Goal: Information Seeking & Learning: Learn about a topic

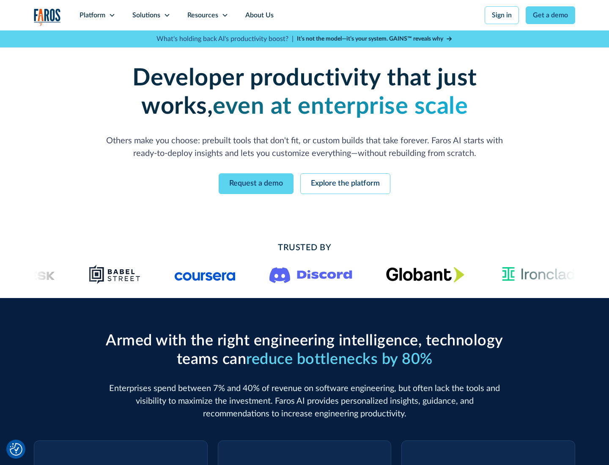
click at [112, 15] on icon at bounding box center [112, 15] width 7 height 7
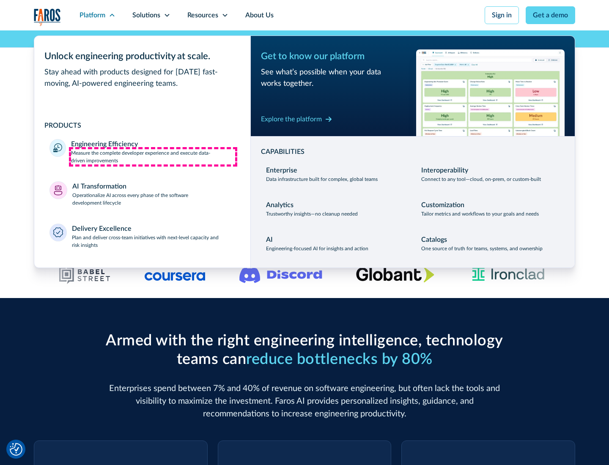
click at [153, 156] on p "Measure the complete developer experience and execute data-driven improvements" at bounding box center [153, 156] width 164 height 15
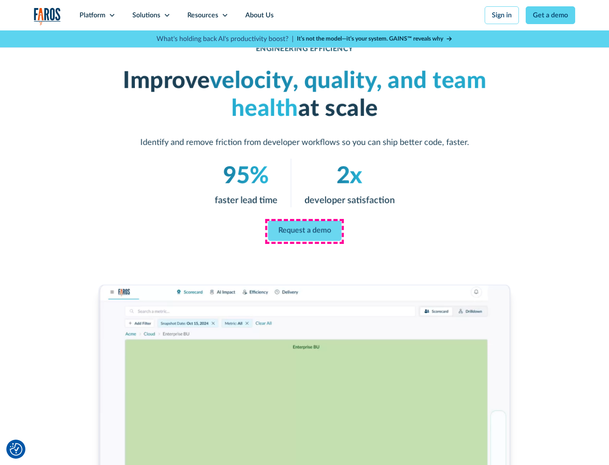
click at [304, 231] on link "Request a demo" at bounding box center [305, 231] width 74 height 20
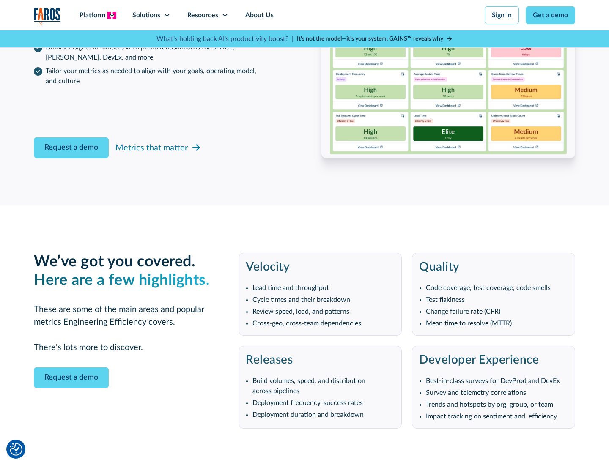
click at [112, 15] on icon at bounding box center [112, 15] width 7 height 7
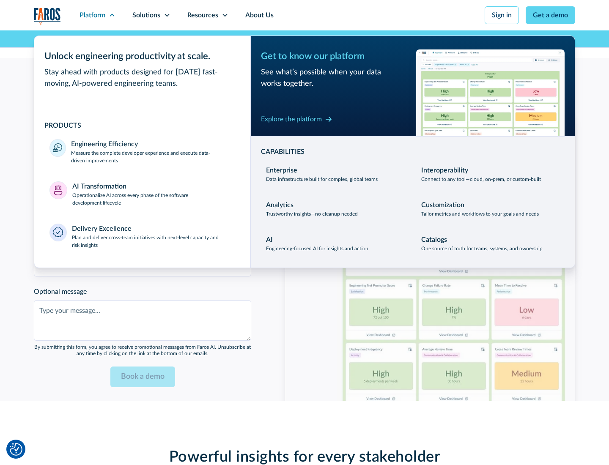
scroll to position [1855, 0]
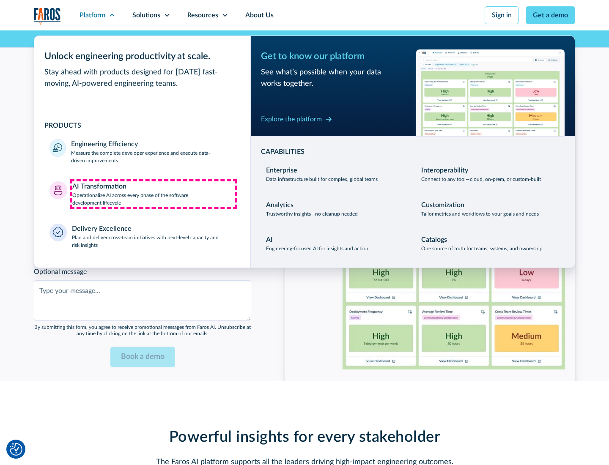
click at [154, 194] on p "Operationalize AI across every phase of the software development lifecycle" at bounding box center [153, 199] width 163 height 15
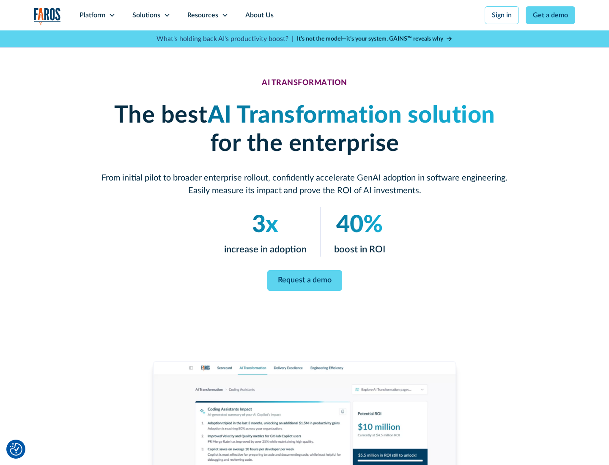
scroll to position [48, 0]
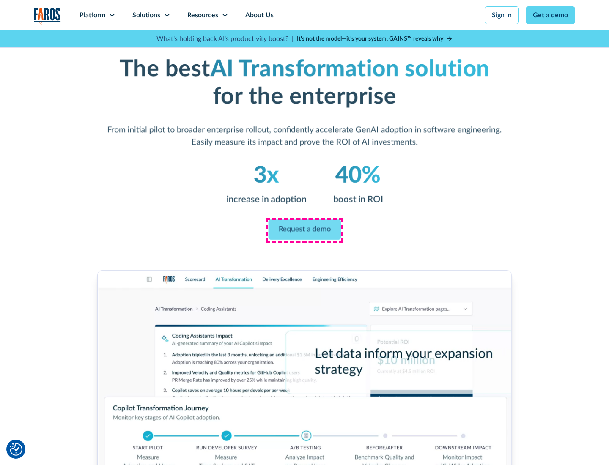
click at [304, 230] on link "Request a demo" at bounding box center [304, 230] width 73 height 20
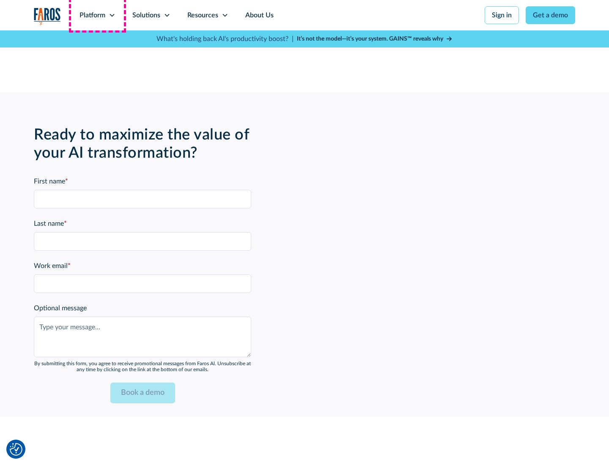
click at [97, 15] on div "Platform" at bounding box center [93, 15] width 26 height 10
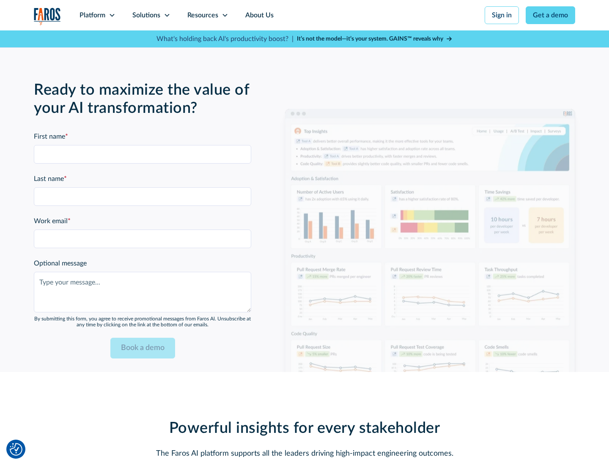
scroll to position [2059, 0]
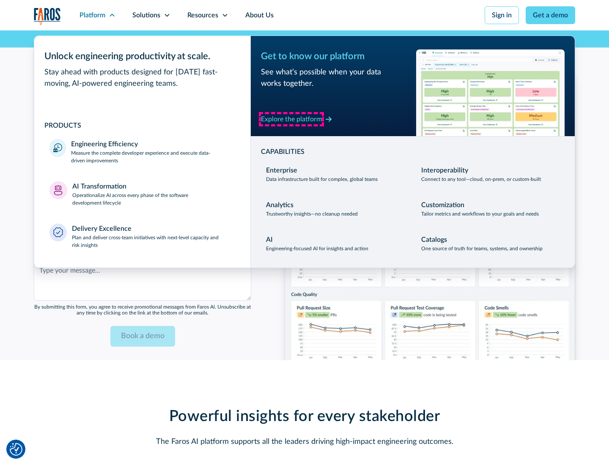
click at [291, 119] on div "Explore the platform" at bounding box center [291, 119] width 61 height 10
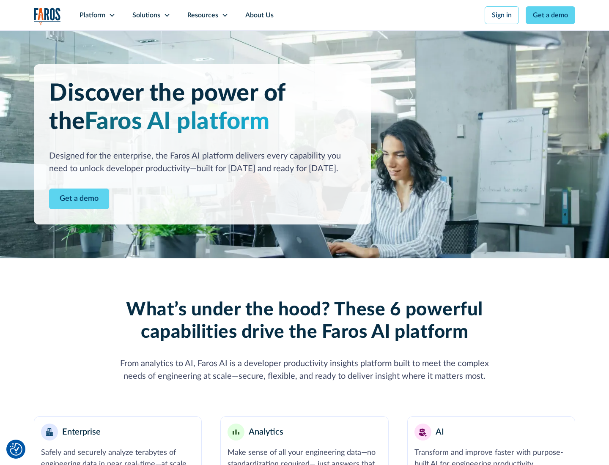
click at [79, 199] on link "Get a demo" at bounding box center [79, 199] width 60 height 21
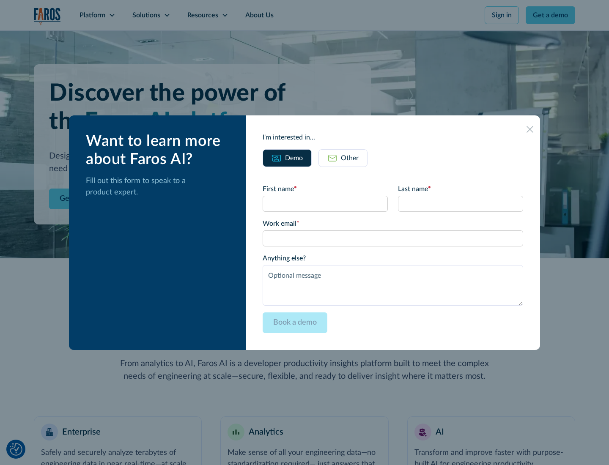
click at [350, 158] on div "Other" at bounding box center [350, 158] width 18 height 10
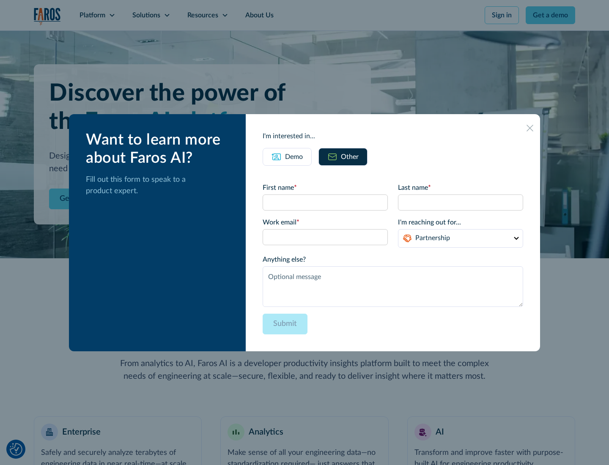
click at [294, 156] on div "Demo" at bounding box center [294, 157] width 18 height 10
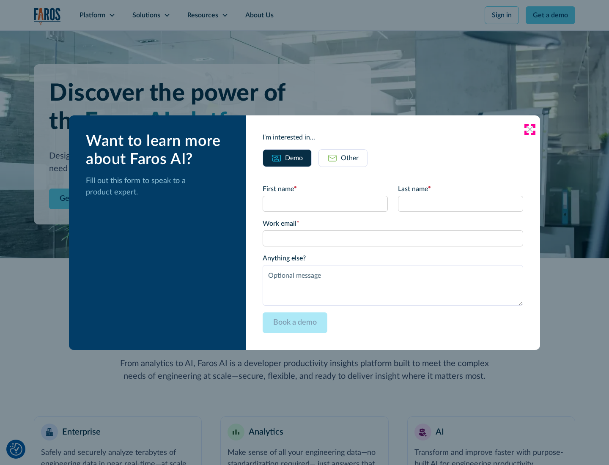
click at [530, 129] on icon at bounding box center [530, 129] width 7 height 7
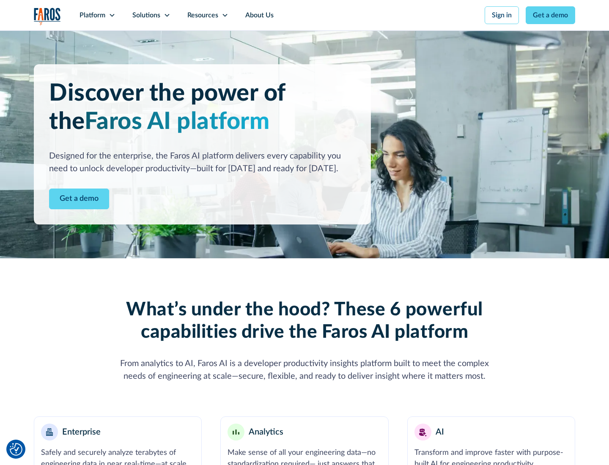
click at [112, 15] on icon at bounding box center [112, 15] width 7 height 7
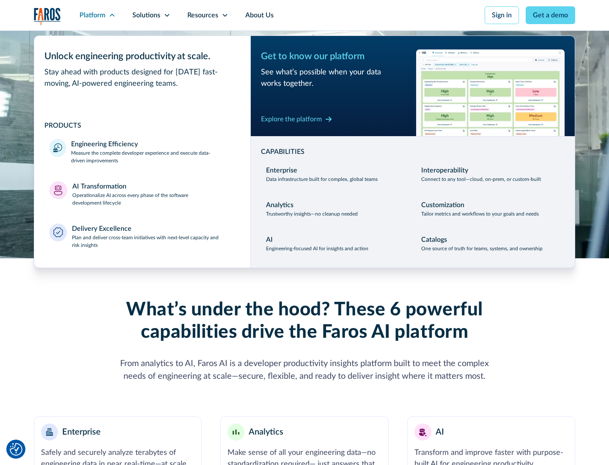
click at [153, 241] on p "Plan and deliver cross-team initiatives with next-level capacity and risk insig…" at bounding box center [154, 241] width 164 height 15
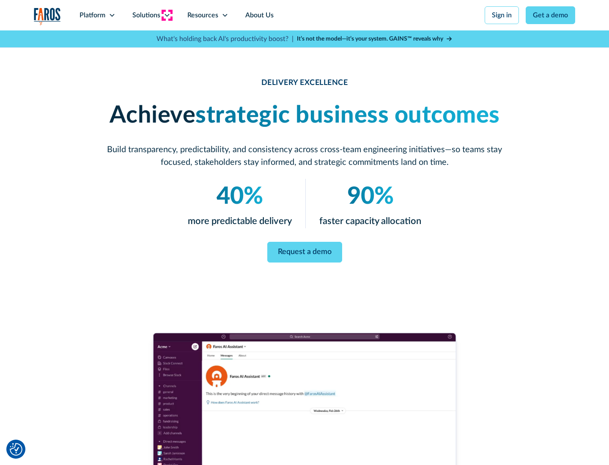
click at [167, 15] on icon at bounding box center [167, 15] width 7 height 7
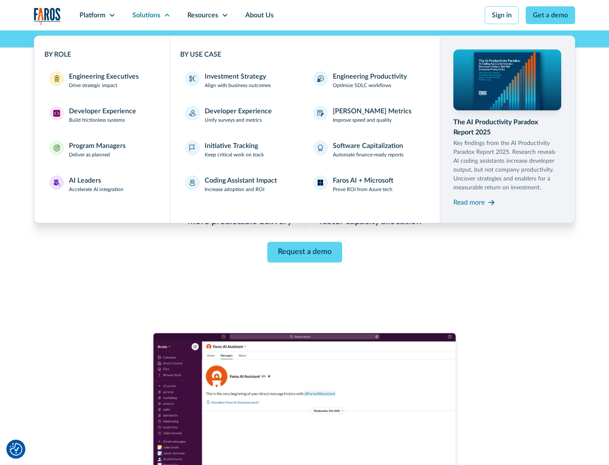
click at [101, 80] on div "Engineering Executives" at bounding box center [104, 76] width 70 height 10
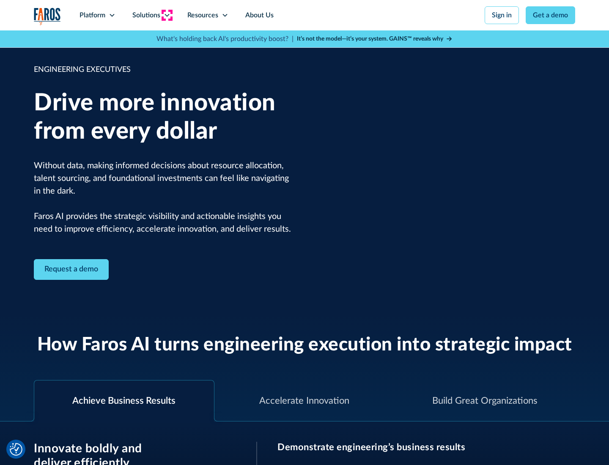
click at [167, 15] on icon at bounding box center [167, 15] width 7 height 7
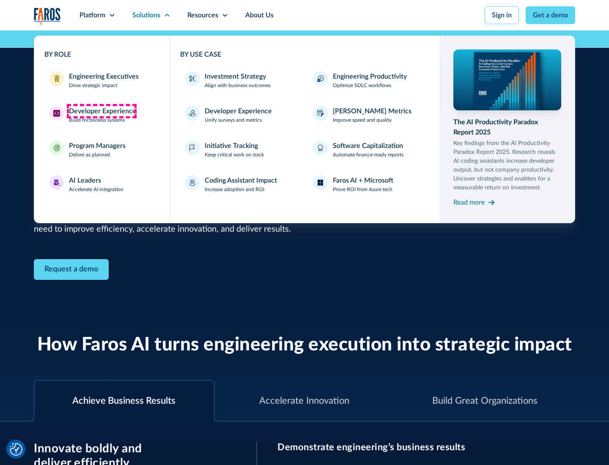
click at [101, 111] on div "Developer Experience" at bounding box center [102, 111] width 67 height 10
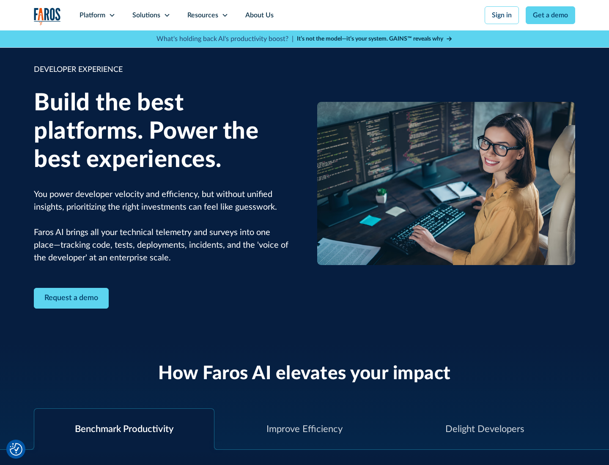
click at [151, 15] on div "Solutions" at bounding box center [146, 15] width 28 height 10
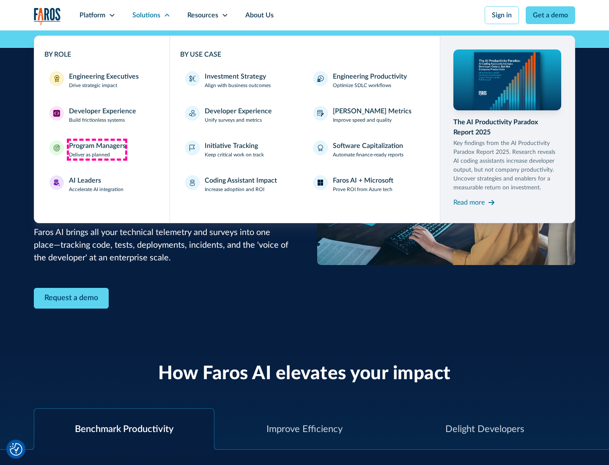
click at [97, 150] on div "Program Managers" at bounding box center [97, 146] width 57 height 10
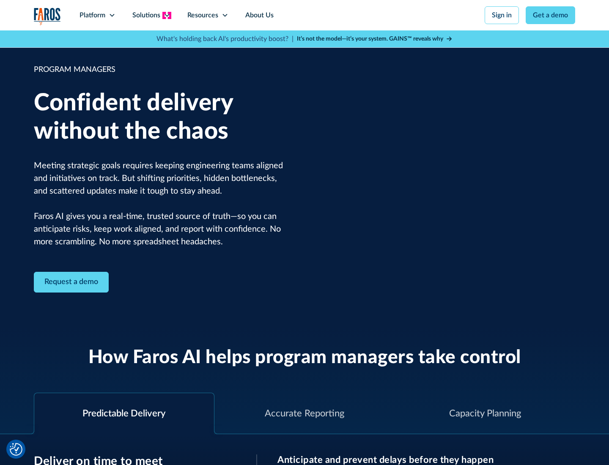
click at [167, 15] on icon at bounding box center [167, 15] width 7 height 7
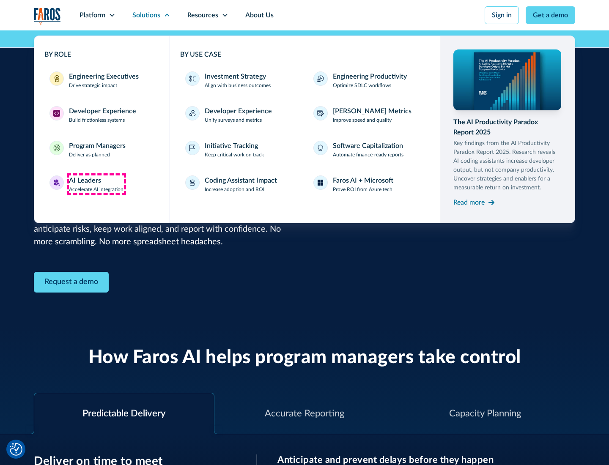
click at [96, 184] on div "AI Leaders" at bounding box center [85, 181] width 32 height 10
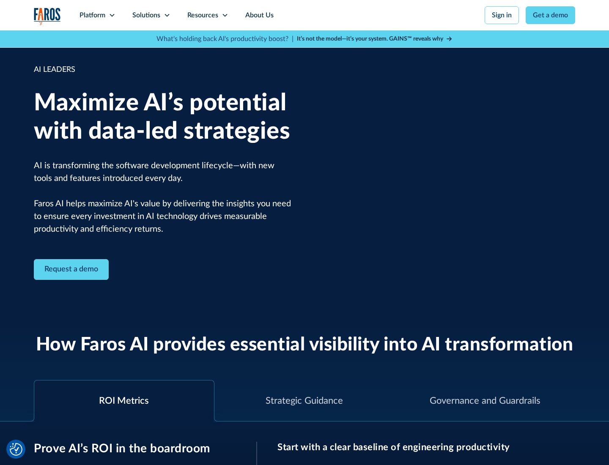
click at [167, 15] on icon at bounding box center [167, 15] width 7 height 7
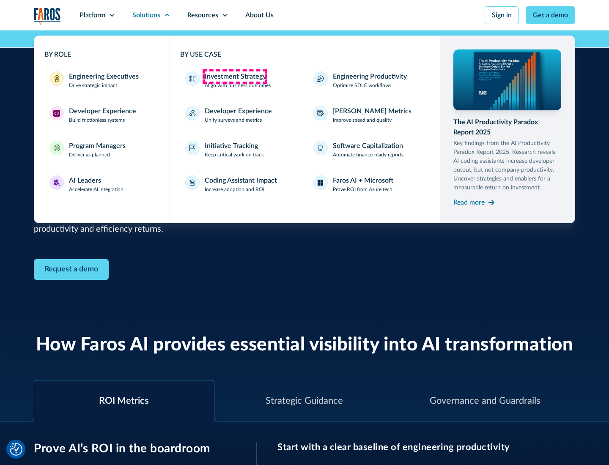
click at [234, 77] on div "Investment Strategy" at bounding box center [235, 76] width 61 height 10
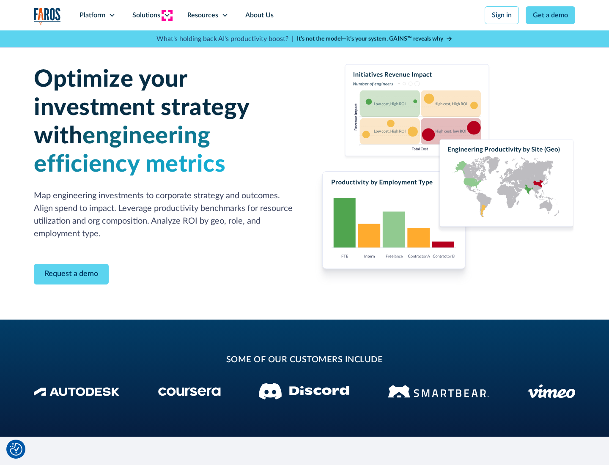
click at [167, 15] on icon at bounding box center [167, 15] width 7 height 7
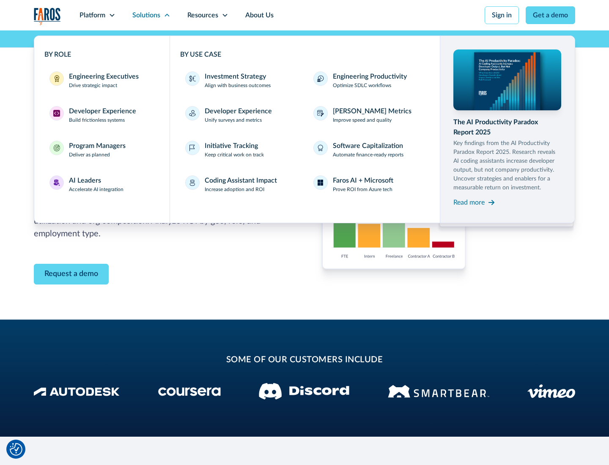
click at [362, 189] on p "Prove ROI from Azure tech" at bounding box center [363, 190] width 60 height 8
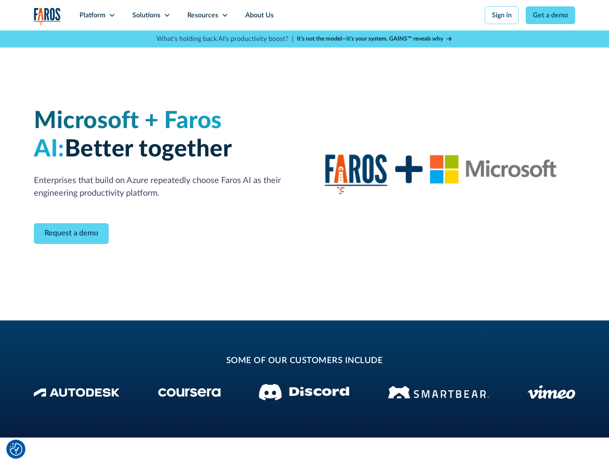
click at [167, 15] on icon at bounding box center [167, 15] width 7 height 7
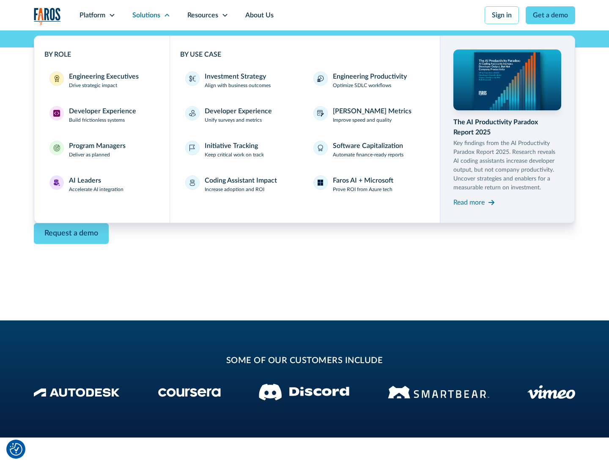
click at [469, 202] on div "Read more" at bounding box center [468, 202] width 31 height 10
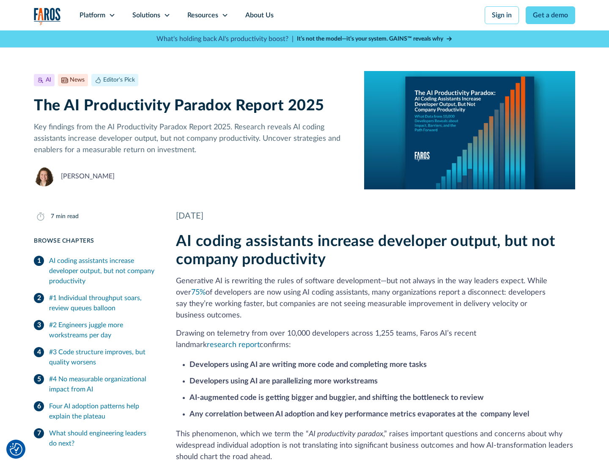
click at [224, 15] on icon at bounding box center [225, 15] width 7 height 7
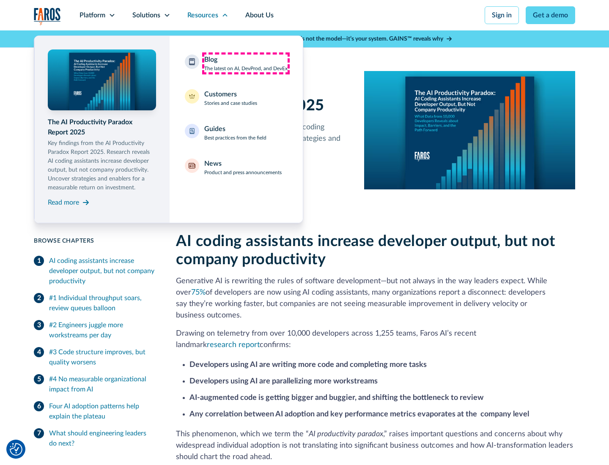
click at [246, 63] on div "Blog The latest on AI, DevProd, and DevEx" at bounding box center [245, 64] width 83 height 18
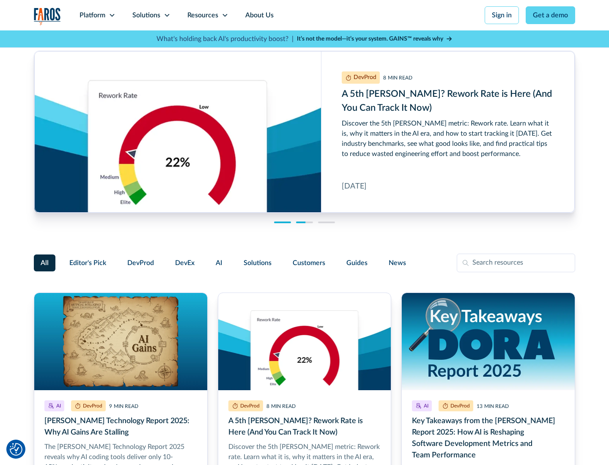
click at [551, 15] on link "Get a demo" at bounding box center [550, 15] width 49 height 18
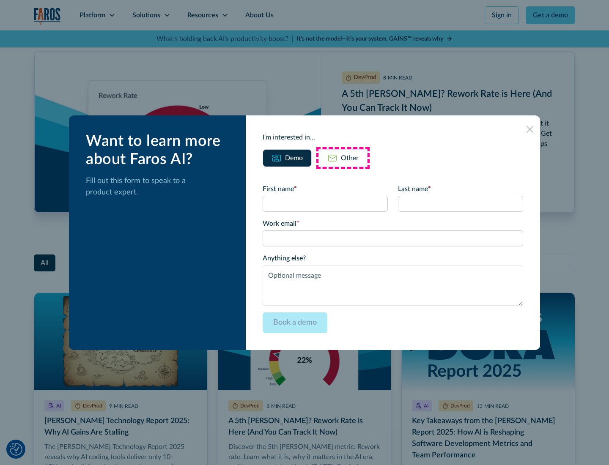
click at [343, 158] on div "Other" at bounding box center [350, 158] width 18 height 10
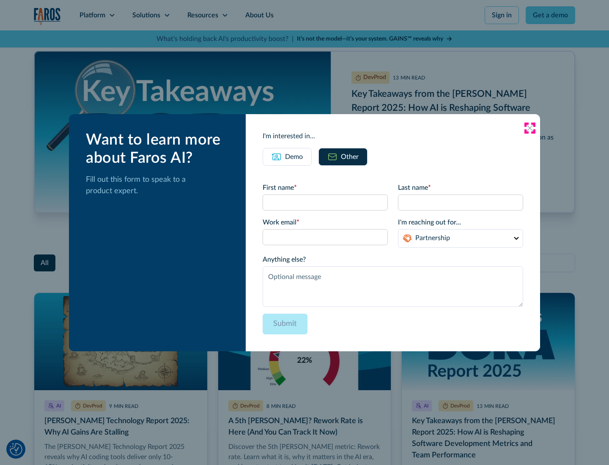
click at [530, 128] on icon at bounding box center [530, 128] width 7 height 7
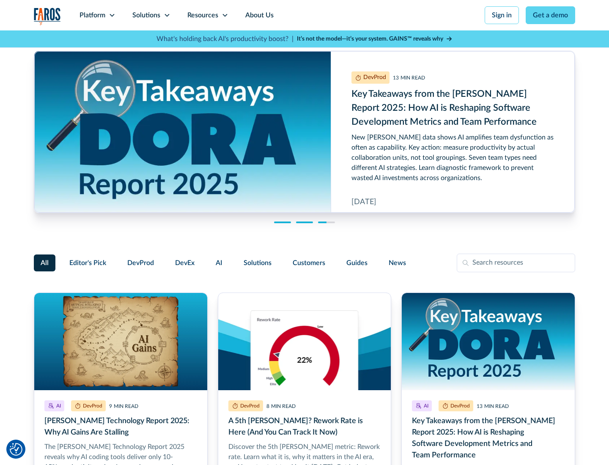
click at [258, 15] on link "About Us" at bounding box center [259, 15] width 45 height 30
